Goal: Task Accomplishment & Management: Complete application form

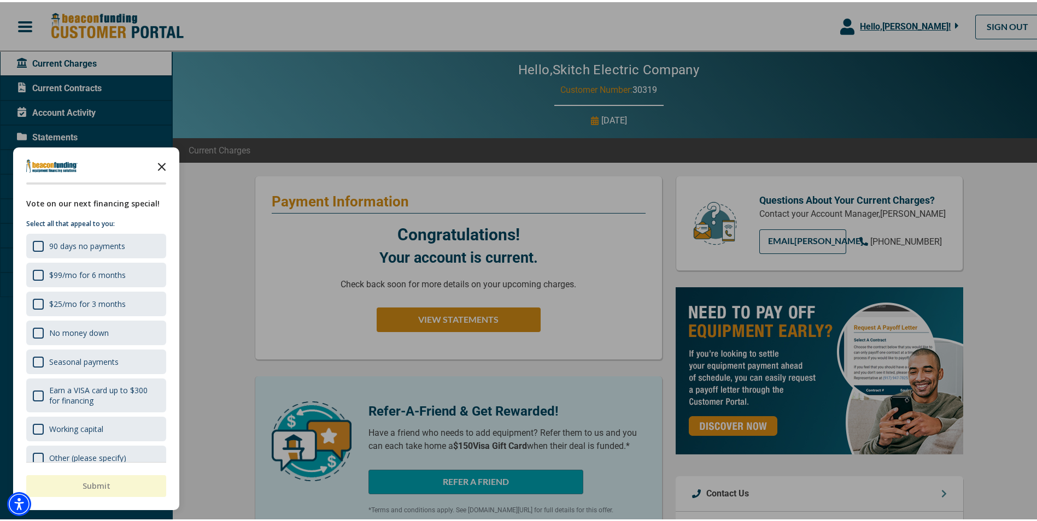
click at [162, 164] on icon "Close the survey" at bounding box center [162, 164] width 22 height 22
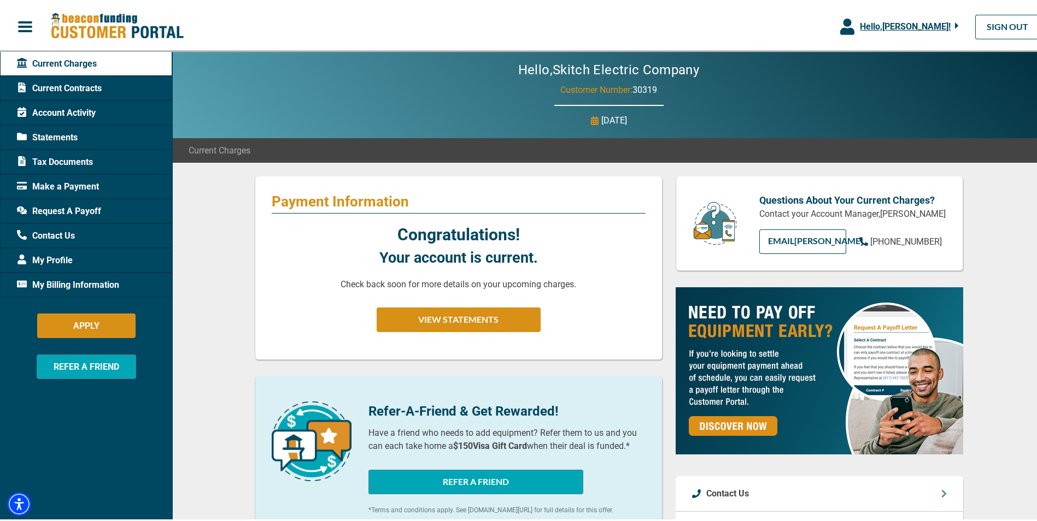
click at [900, 21] on span "Hello, [PERSON_NAME] !" at bounding box center [905, 24] width 91 height 10
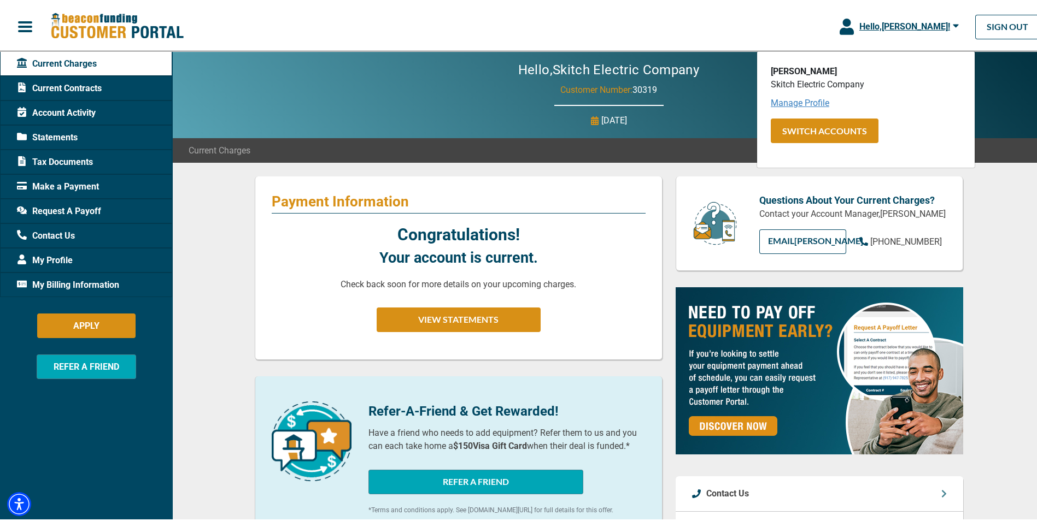
click at [780, 101] on link "Manage Profile" at bounding box center [800, 101] width 58 height 10
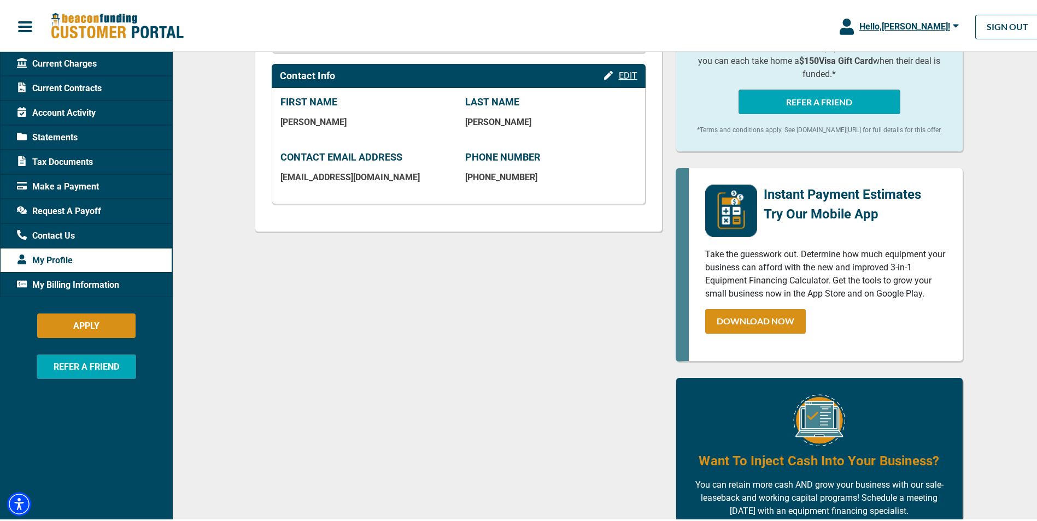
scroll to position [219, 0]
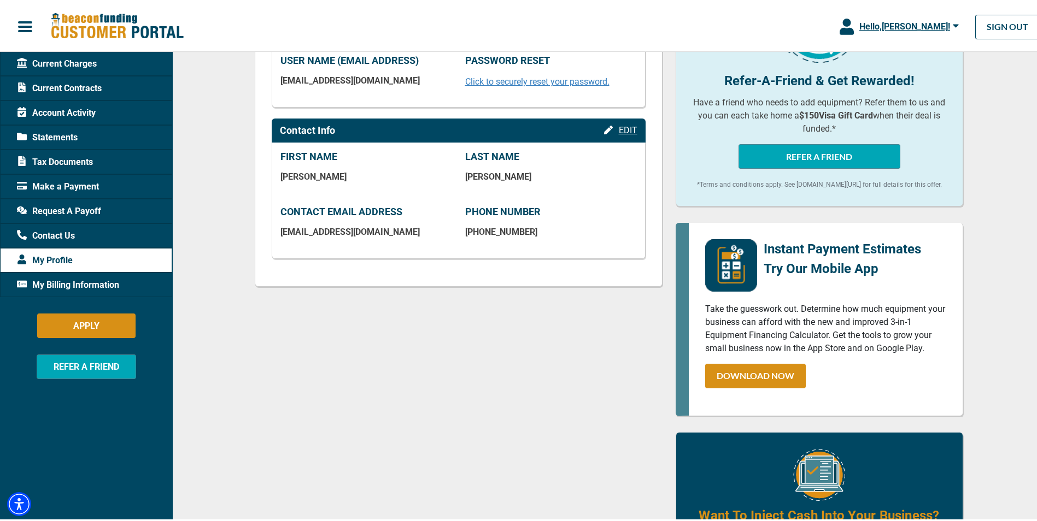
click at [60, 285] on span "My Billing Information" at bounding box center [68, 283] width 102 height 13
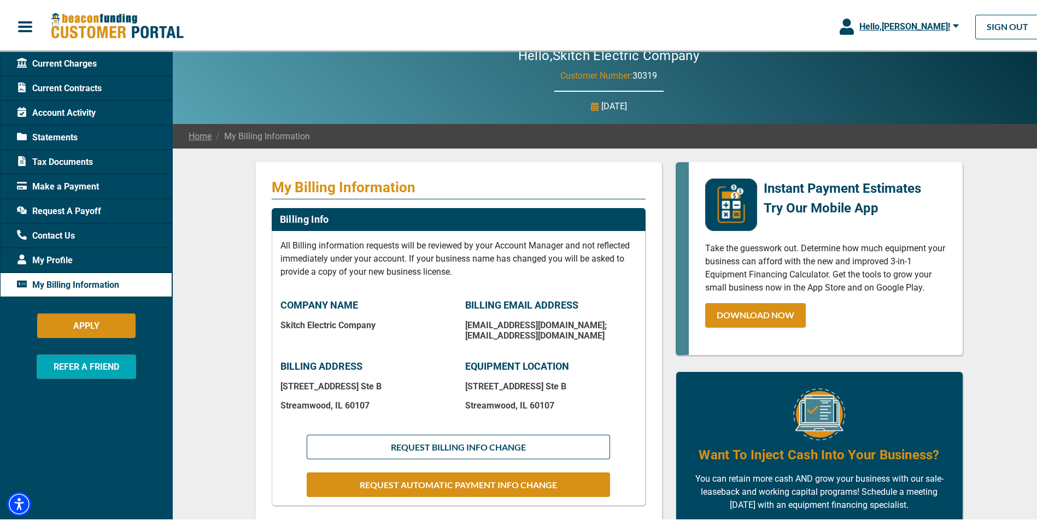
scroll to position [55, 0]
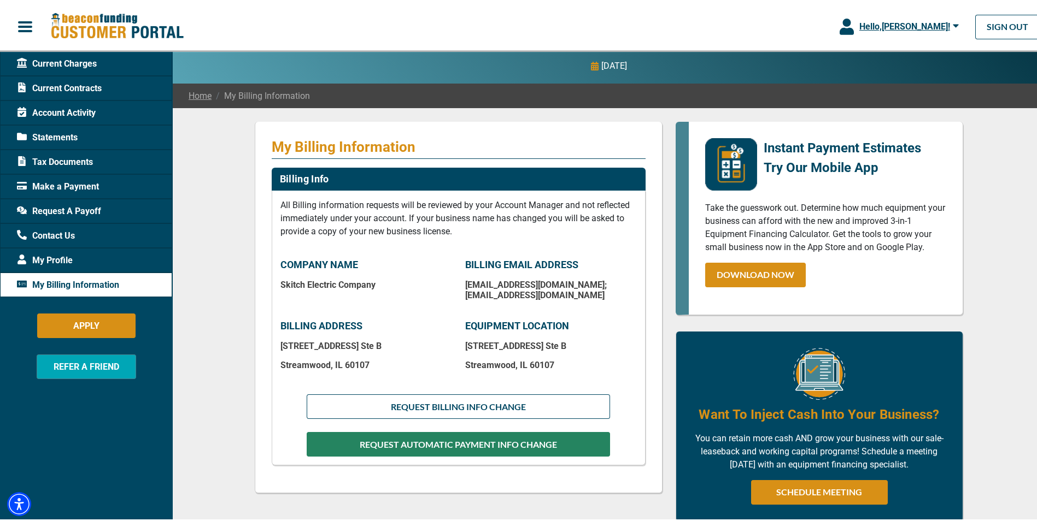
click at [425, 446] on button "REQUEST AUTOMATIC PAYMENT INFO CHANGE" at bounding box center [458, 442] width 303 height 25
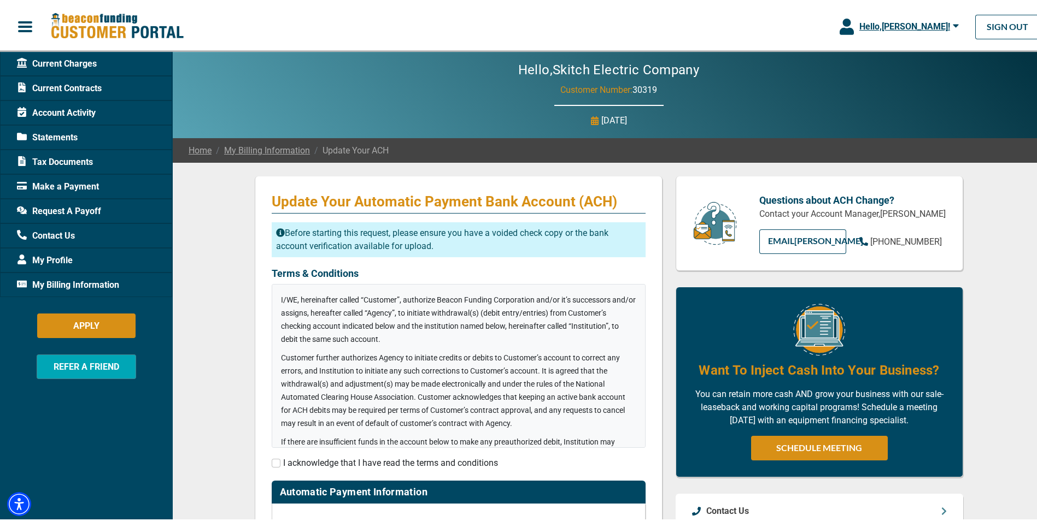
checkbox input "true"
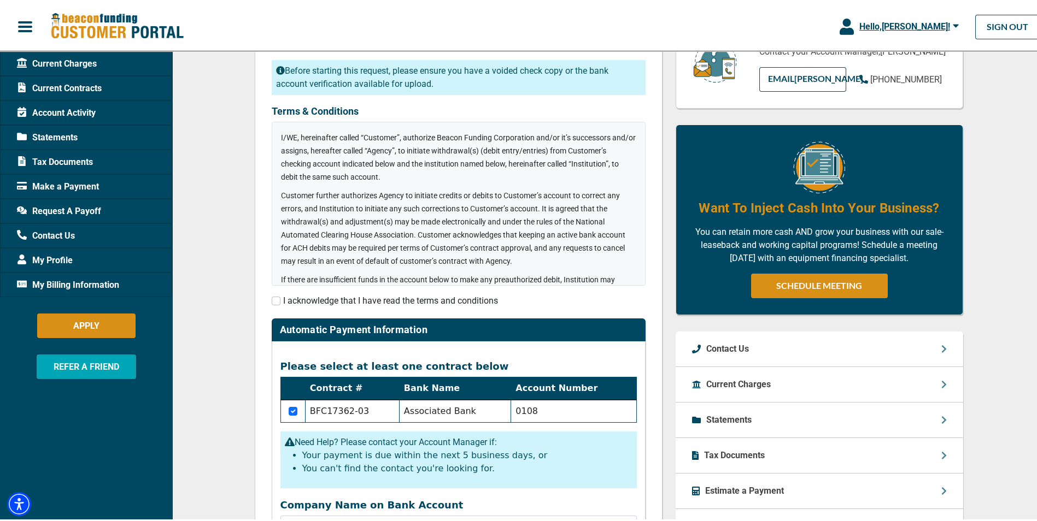
scroll to position [164, 0]
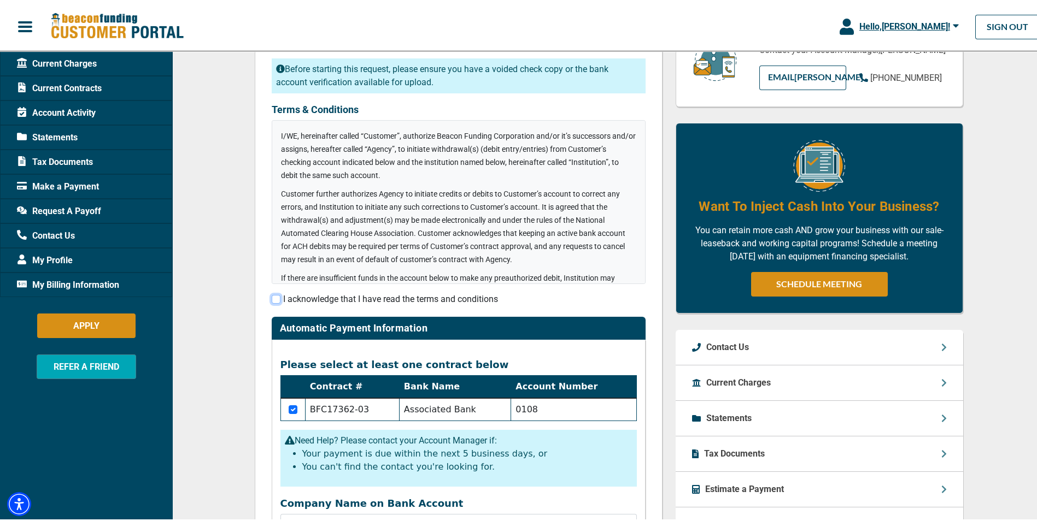
click at [272, 297] on input "checkbox" at bounding box center [276, 297] width 9 height 9
checkbox input "true"
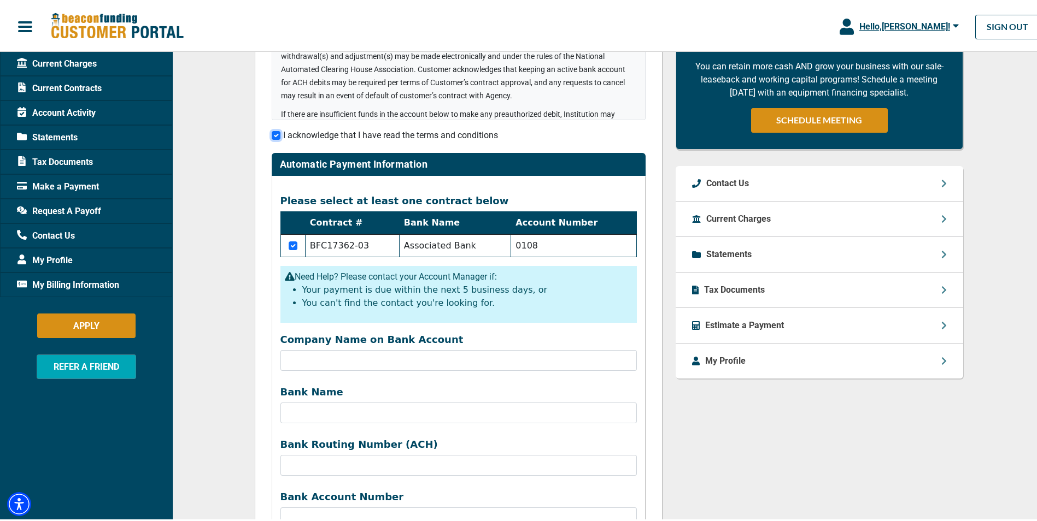
scroll to position [383, 0]
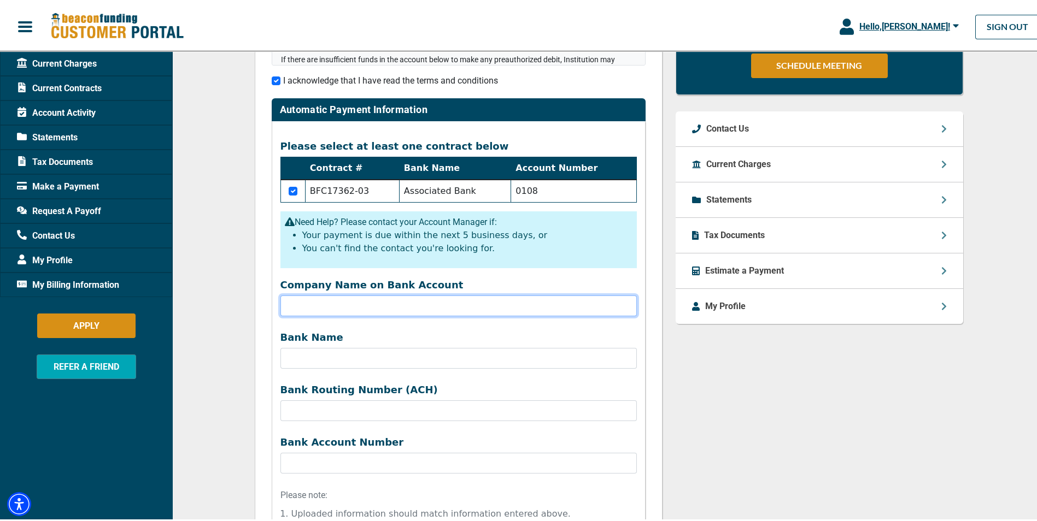
click at [328, 299] on input "Company Name on Bank Account" at bounding box center [458, 304] width 356 height 21
type input "Skitch Electric Company"
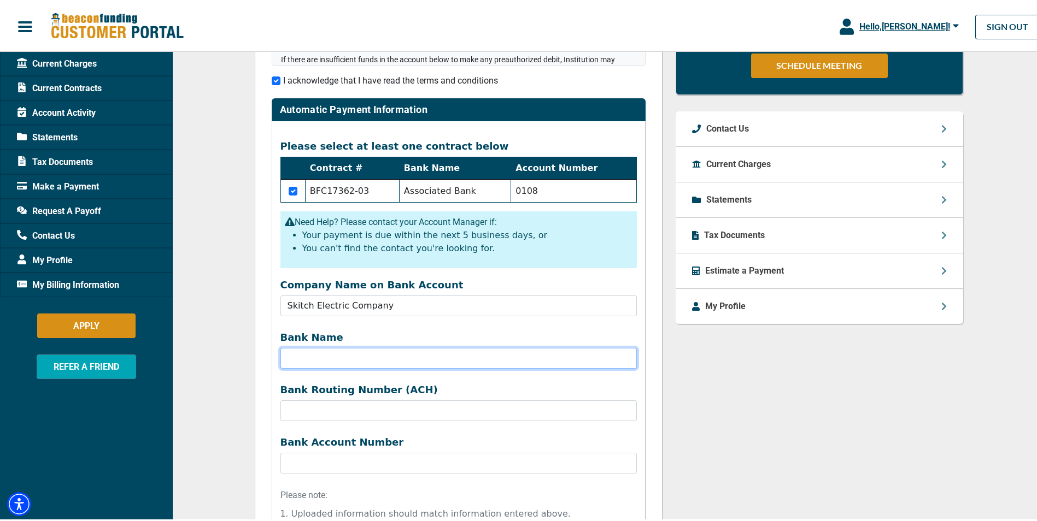
click at [315, 356] on input "Bank Name" at bounding box center [458, 356] width 356 height 21
type input "Associated Bank"
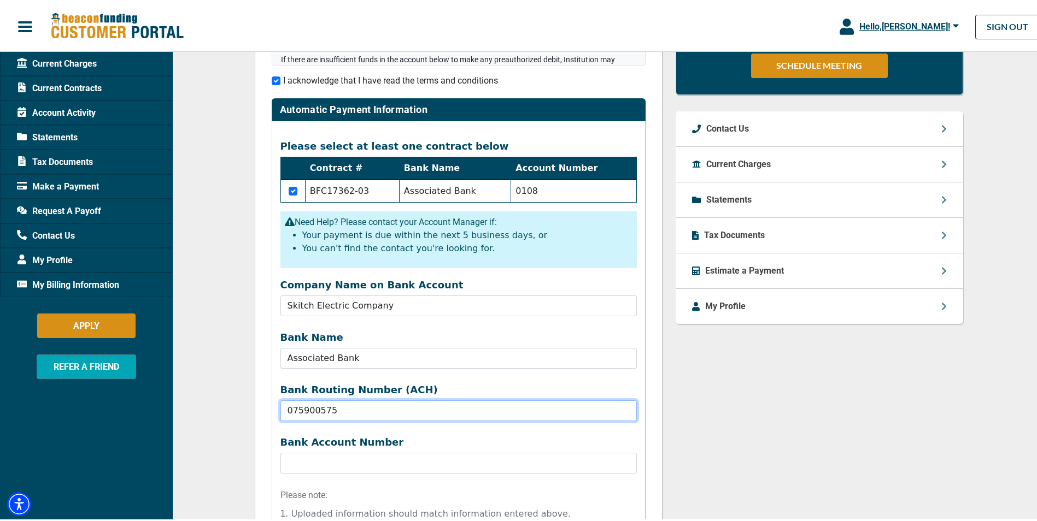
type input "075900575"
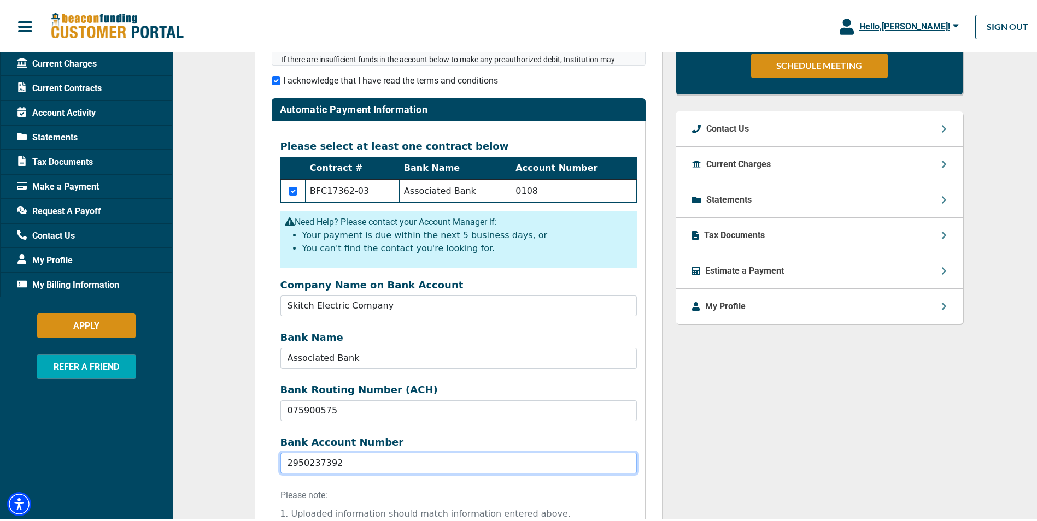
type input "2950237392"
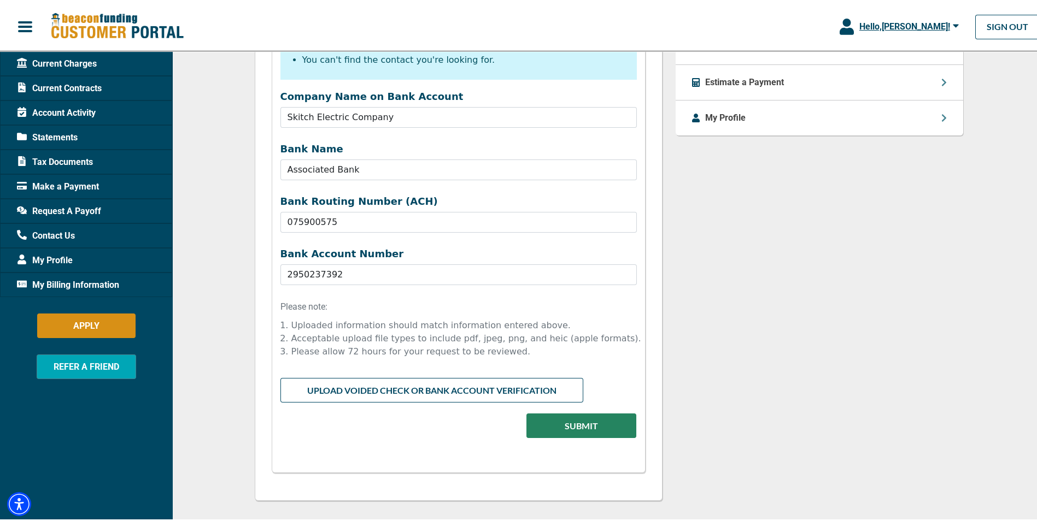
scroll to position [634, 0]
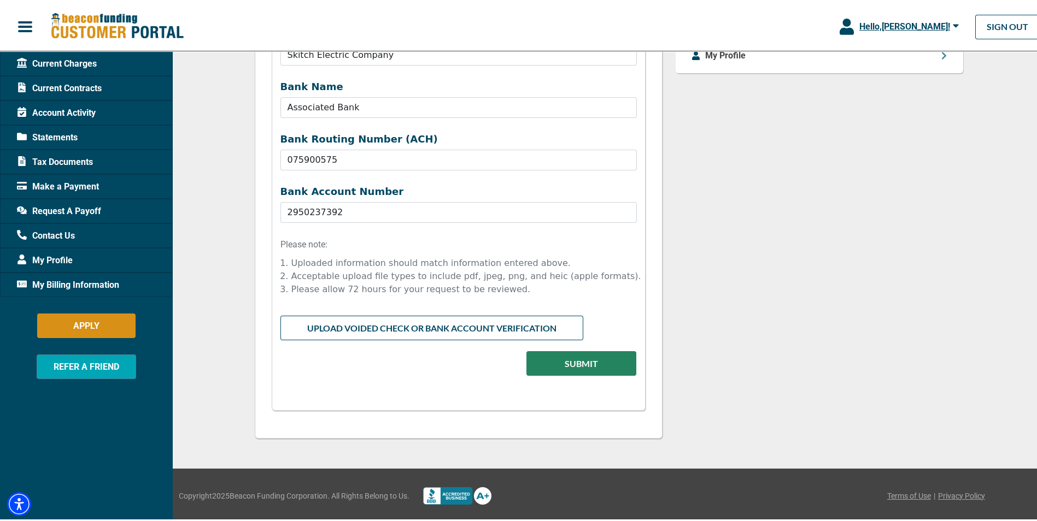
click at [412, 328] on input "file" at bounding box center [458, 324] width 356 height 21
click at [436, 330] on input "file" at bounding box center [458, 324] width 356 height 21
type input "C:\fakepath\Voided Check.pdf"
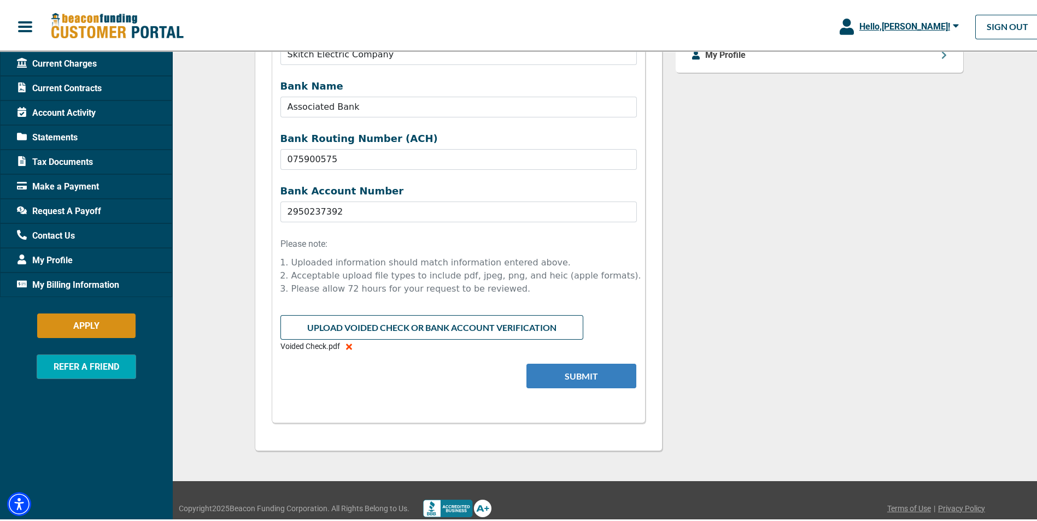
click at [549, 375] on button "Submit" at bounding box center [581, 374] width 110 height 25
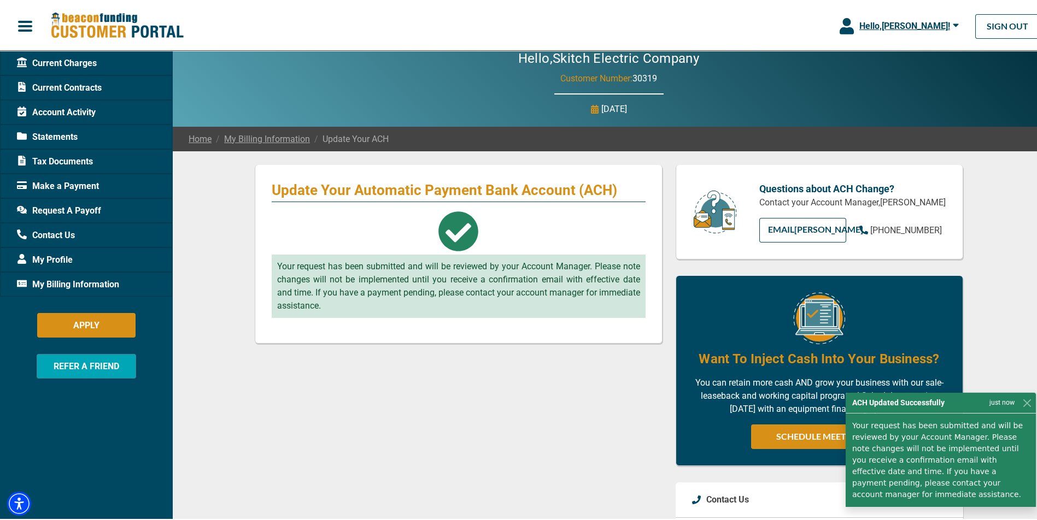
scroll to position [0, 0]
